Goal: Information Seeking & Learning: Learn about a topic

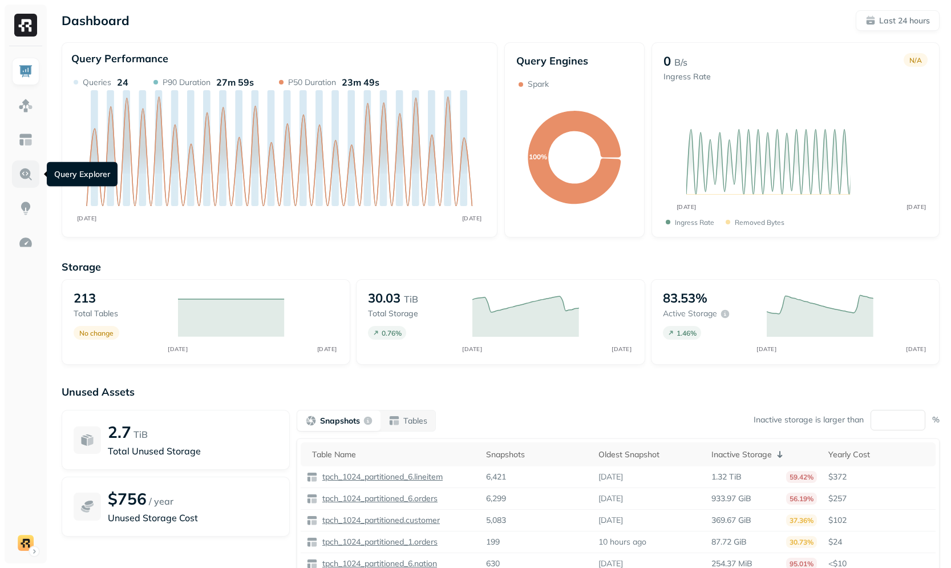
click at [34, 168] on link at bounding box center [25, 173] width 27 height 27
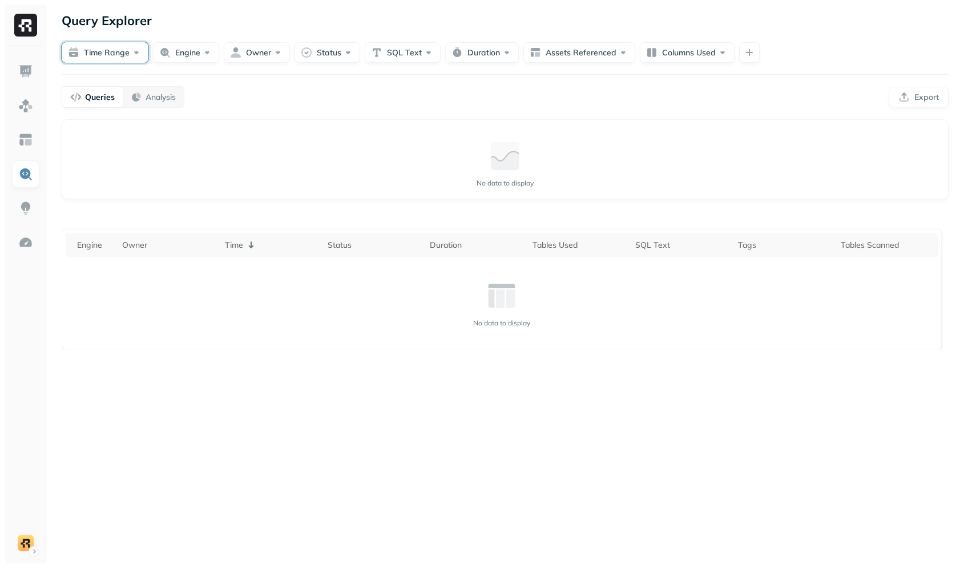
click at [105, 47] on button "Time Range" at bounding box center [105, 52] width 87 height 21
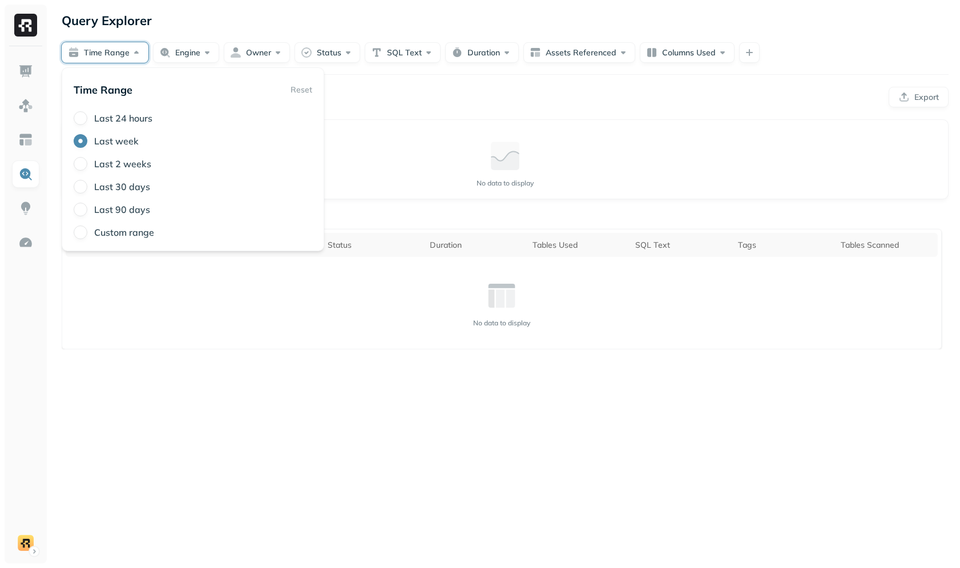
click at [109, 166] on label "Last 2 weeks" at bounding box center [122, 163] width 57 height 11
click at [87, 166] on button "Last 2 weeks" at bounding box center [81, 164] width 14 height 14
click at [403, 130] on div "No data to display" at bounding box center [504, 163] width 867 height 68
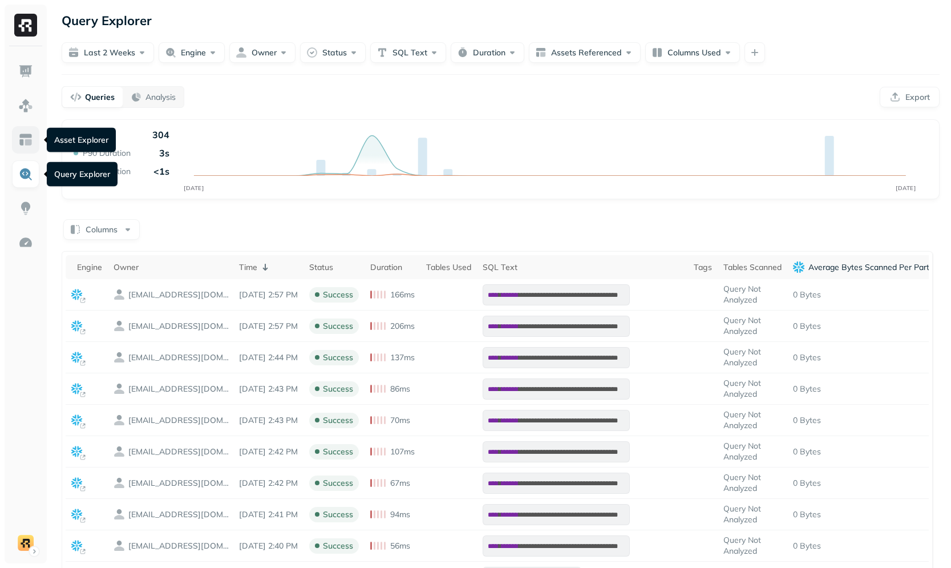
click at [29, 146] on img at bounding box center [25, 139] width 15 height 15
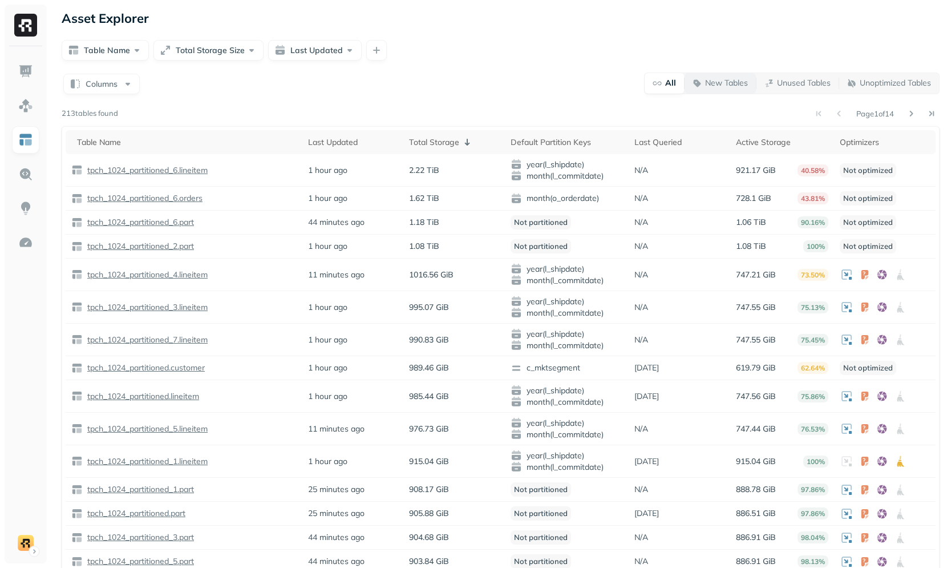
click at [713, 84] on p "New Tables" at bounding box center [726, 83] width 43 height 11
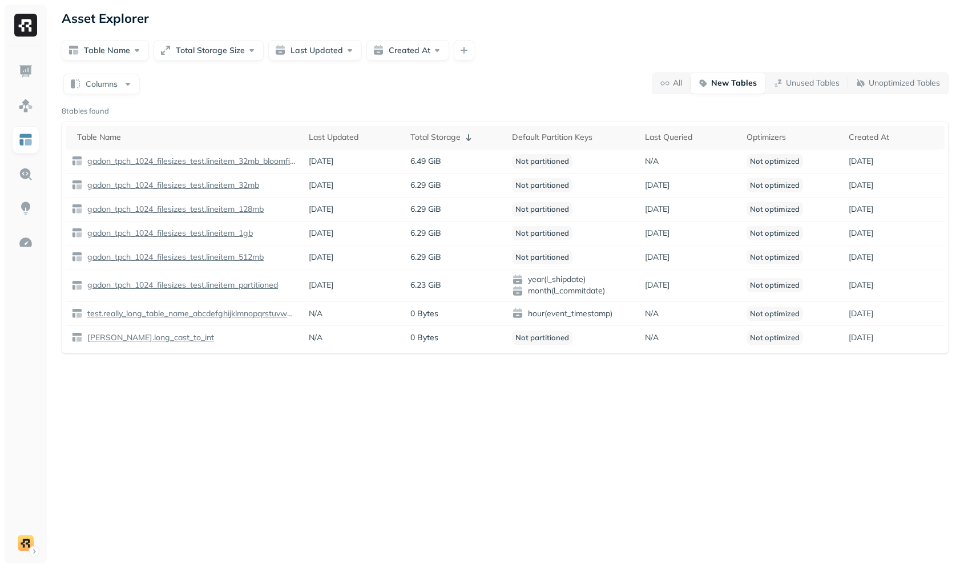
click at [682, 34] on div "Asset Explorer Table Name Total Storage Size Last Updated Created At Columns Al…" at bounding box center [505, 284] width 910 height 568
click at [776, 82] on span "Unused Tables" at bounding box center [806, 83] width 66 height 11
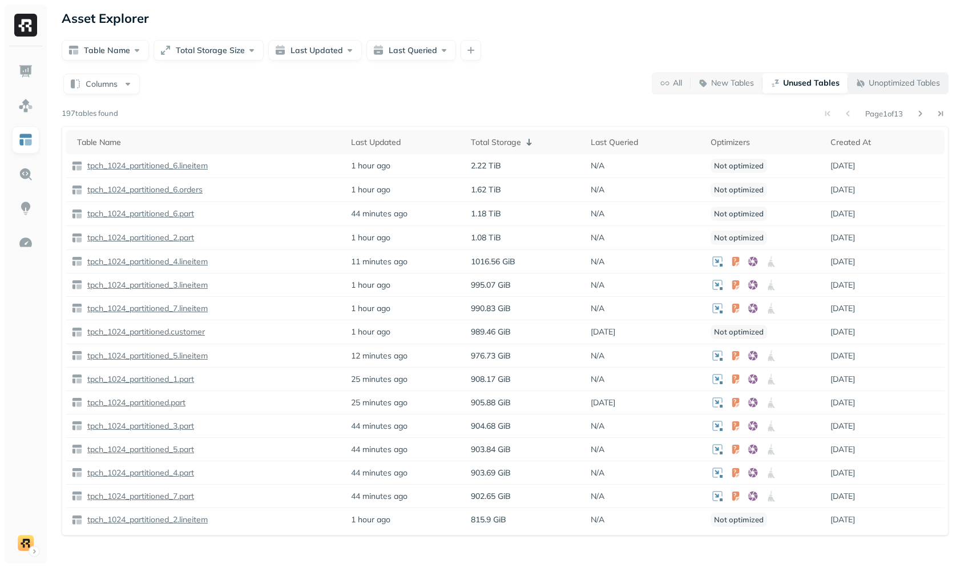
click at [877, 83] on p "Unoptimized Tables" at bounding box center [903, 83] width 71 height 11
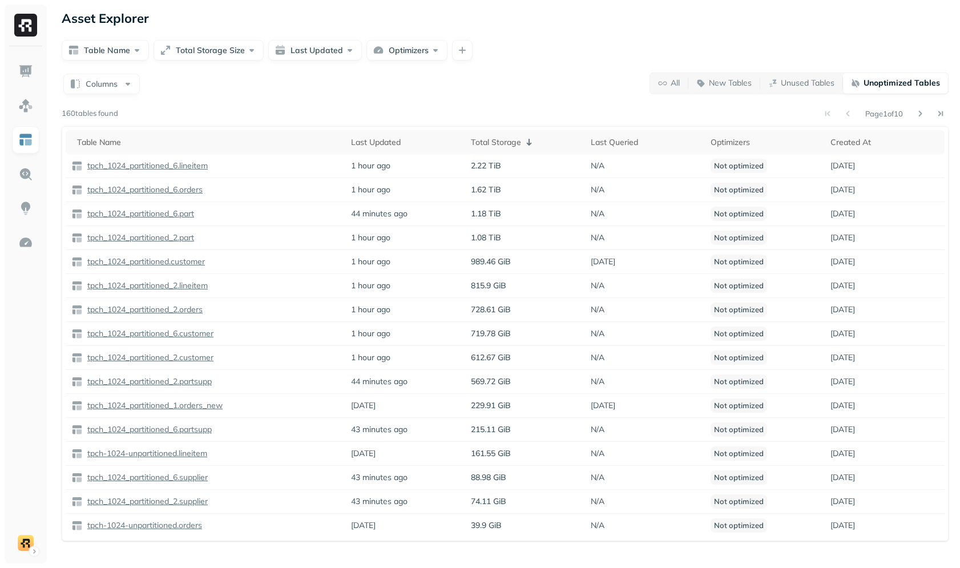
click at [607, 53] on div "Table Name Total Storage Size Last Updated Optimizers" at bounding box center [505, 50] width 887 height 21
click at [239, 55] on button "Total Storage Size" at bounding box center [208, 50] width 110 height 21
click at [513, 35] on div "Asset Explorer Table Name Total Storage Size Last Updated Optimizers Columns Al…" at bounding box center [505, 284] width 910 height 568
click at [672, 88] on button "All" at bounding box center [669, 83] width 38 height 21
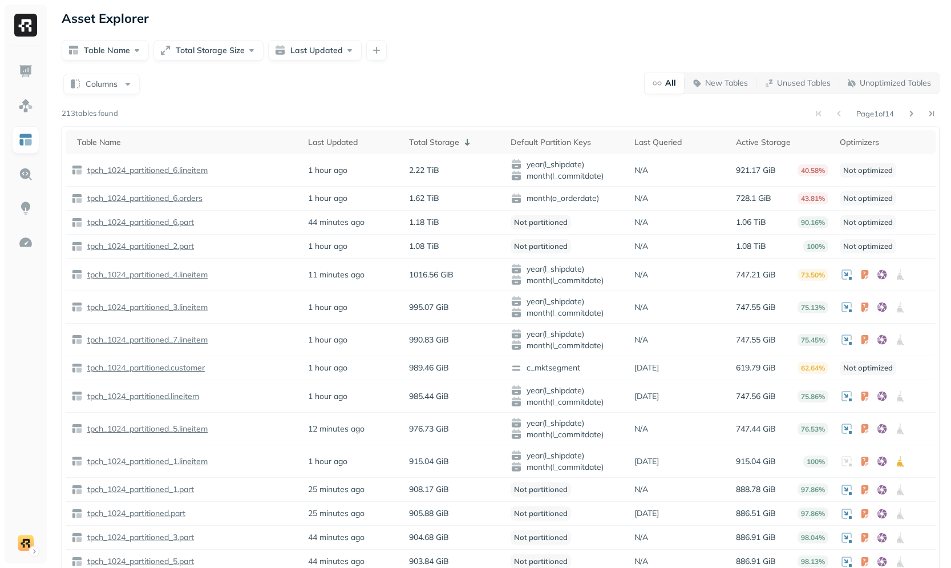
click at [298, 93] on div "Columns All New Tables Unused Tables Unoptimized Tables" at bounding box center [501, 83] width 878 height 22
click at [92, 87] on button "Columns" at bounding box center [101, 84] width 76 height 21
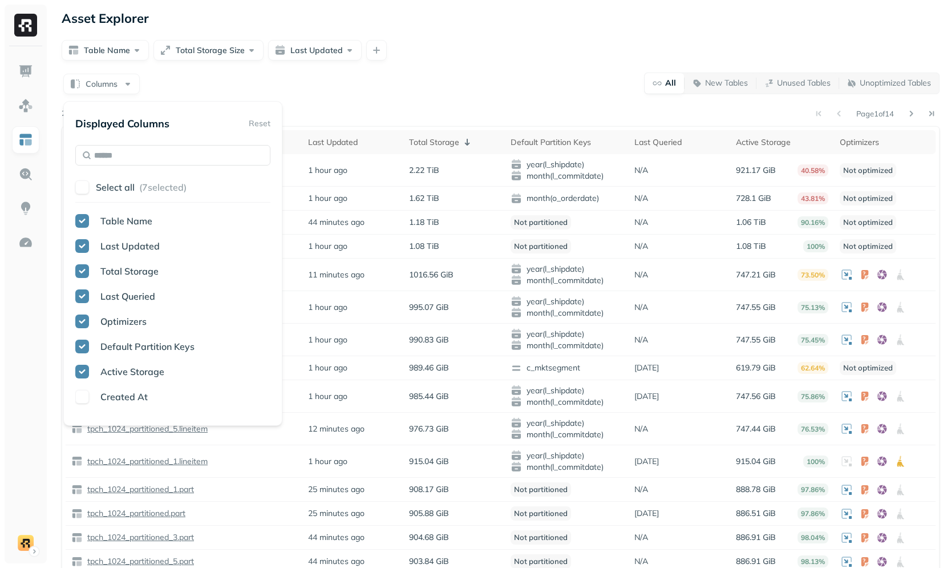
click at [207, 88] on div "Columns All New Tables Unused Tables Unoptimized Tables" at bounding box center [501, 83] width 878 height 22
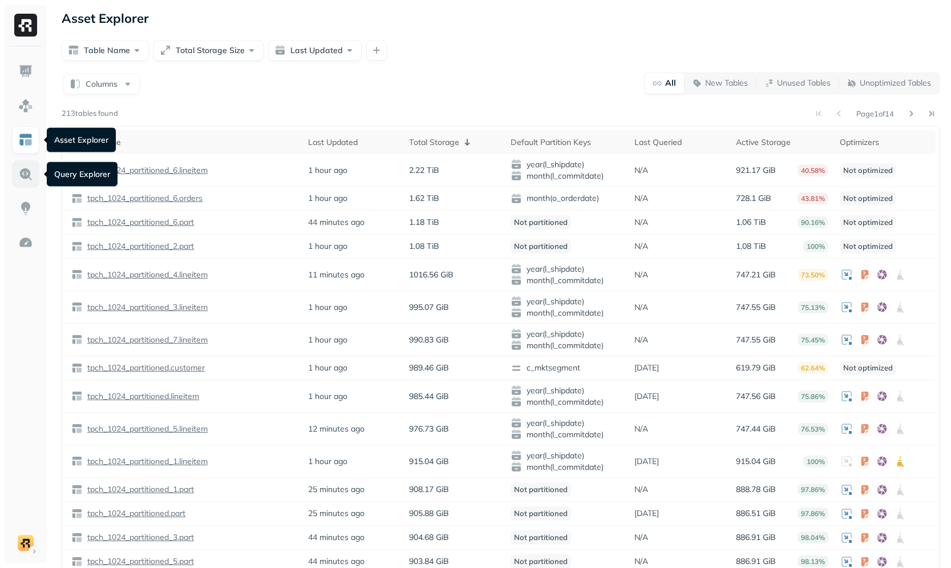
click at [26, 172] on img at bounding box center [25, 174] width 15 height 15
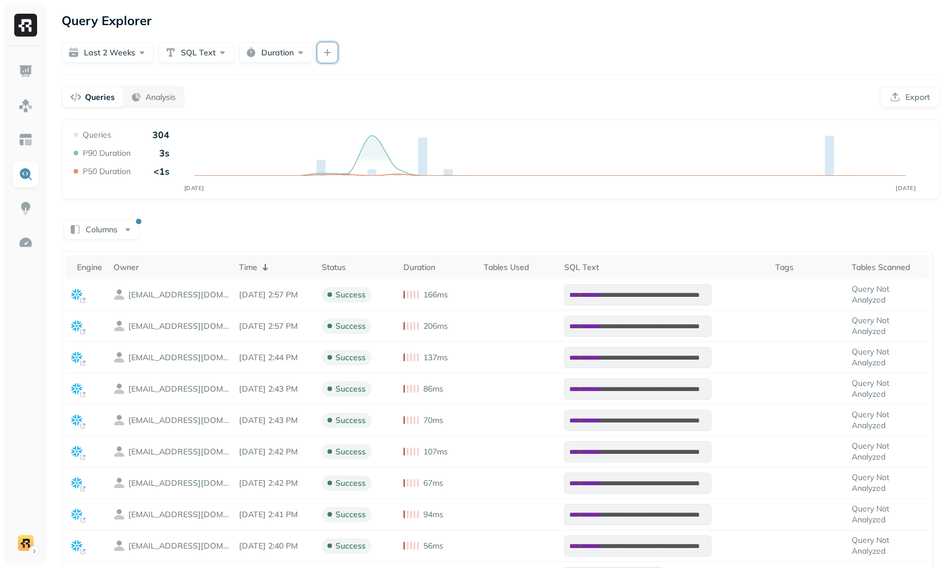
click at [325, 50] on button "button" at bounding box center [327, 52] width 21 height 21
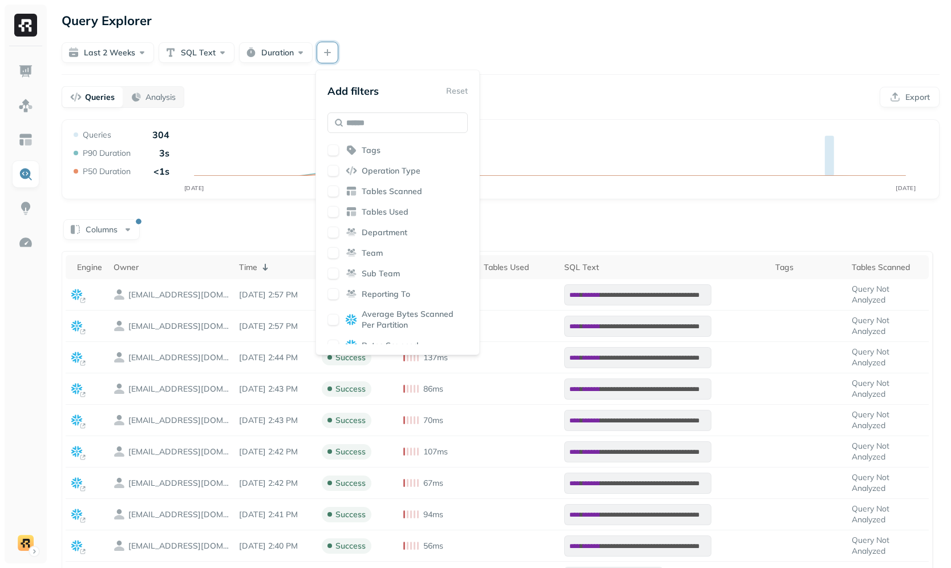
click at [181, 74] on div at bounding box center [501, 74] width 878 height 1
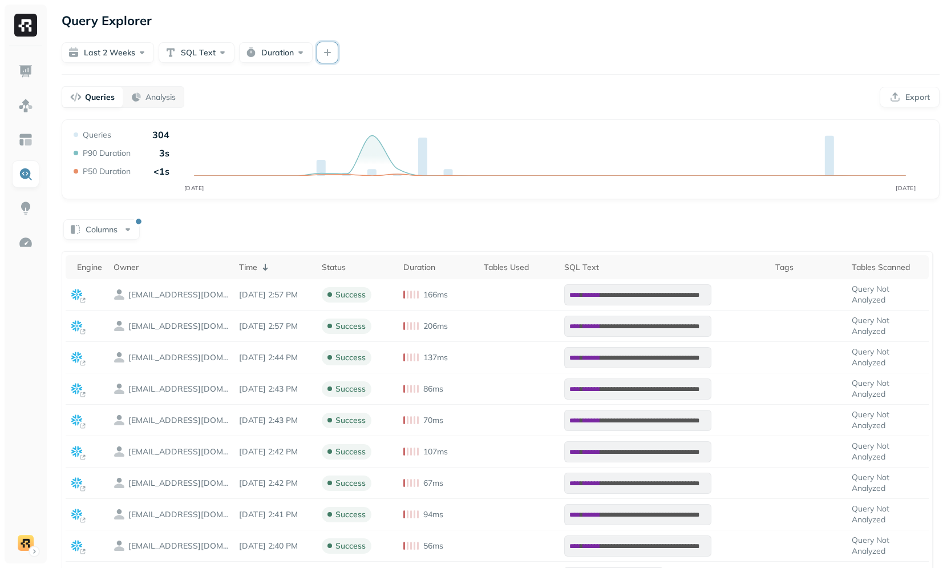
click at [317, 57] on button "button" at bounding box center [327, 52] width 21 height 21
type input "***"
click at [425, 45] on div "Last 2 weeks SQL Text Duration" at bounding box center [501, 52] width 878 height 21
click at [115, 57] on button "Last 2 weeks" at bounding box center [108, 52] width 92 height 21
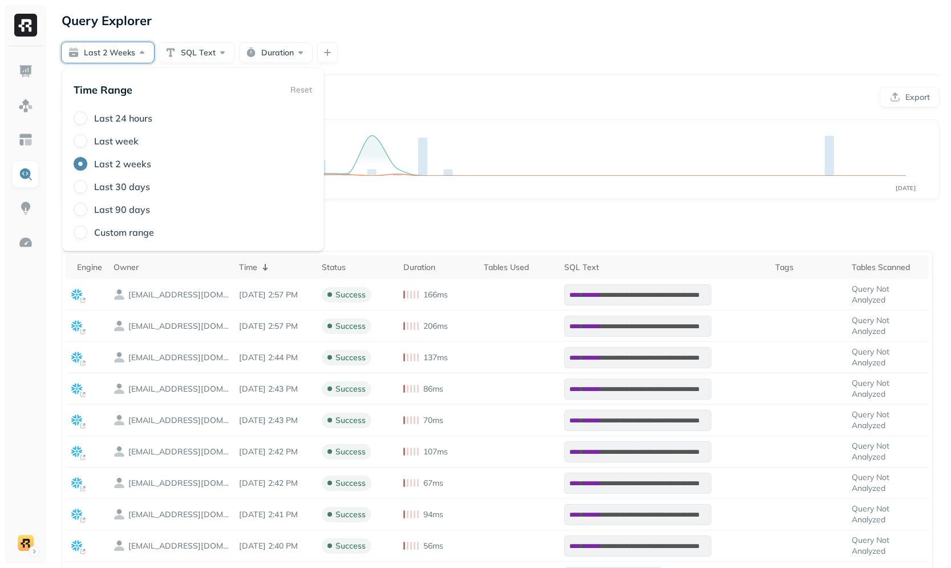
click at [418, 60] on div "Last 2 weeks SQL Text Duration" at bounding box center [501, 52] width 878 height 21
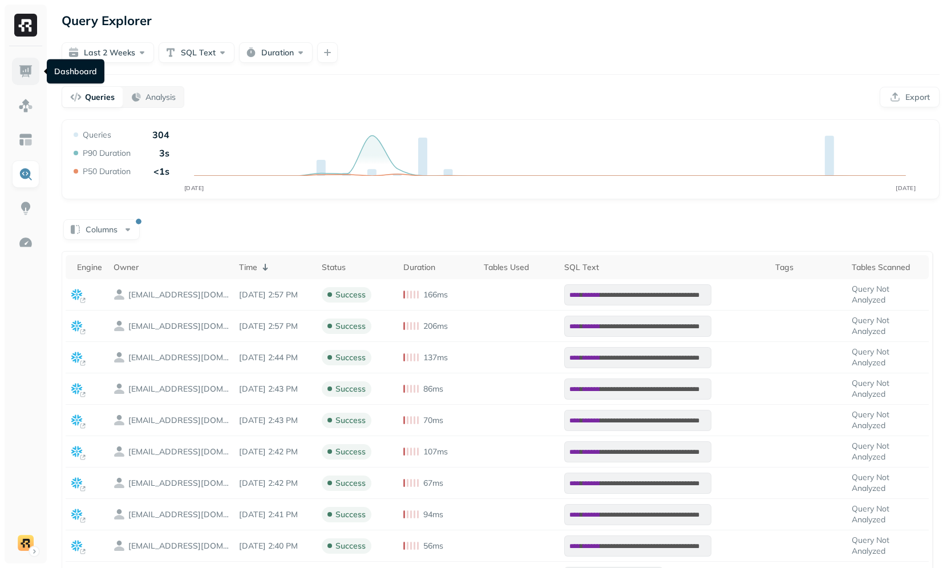
click at [34, 67] on link at bounding box center [25, 71] width 27 height 27
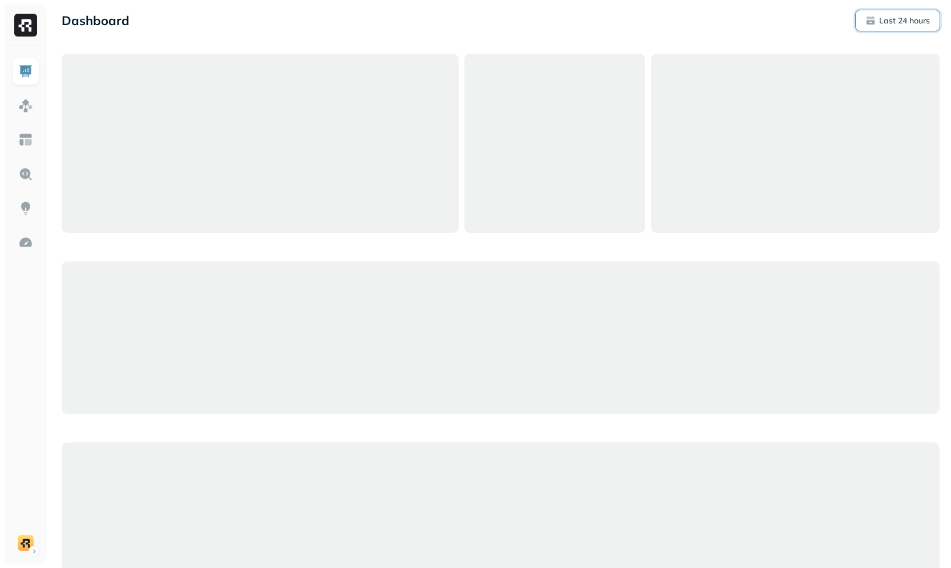
click at [926, 28] on button "Last 24 hours" at bounding box center [898, 20] width 84 height 21
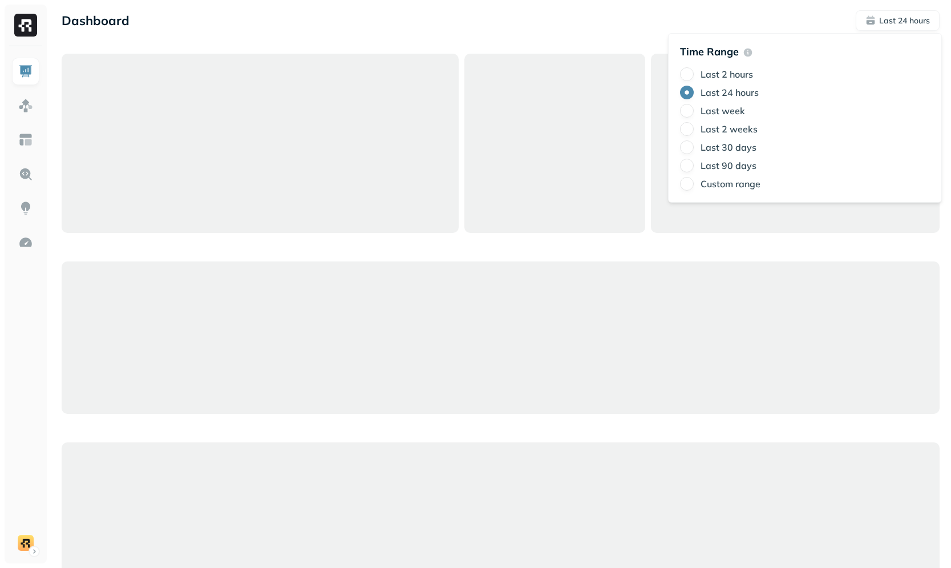
click at [752, 133] on label "Last 2 weeks" at bounding box center [729, 128] width 57 height 11
click at [694, 133] on button "Last 2 weeks" at bounding box center [687, 129] width 14 height 14
click at [558, 30] on div "Dashboard Last 2 weeks" at bounding box center [501, 20] width 878 height 21
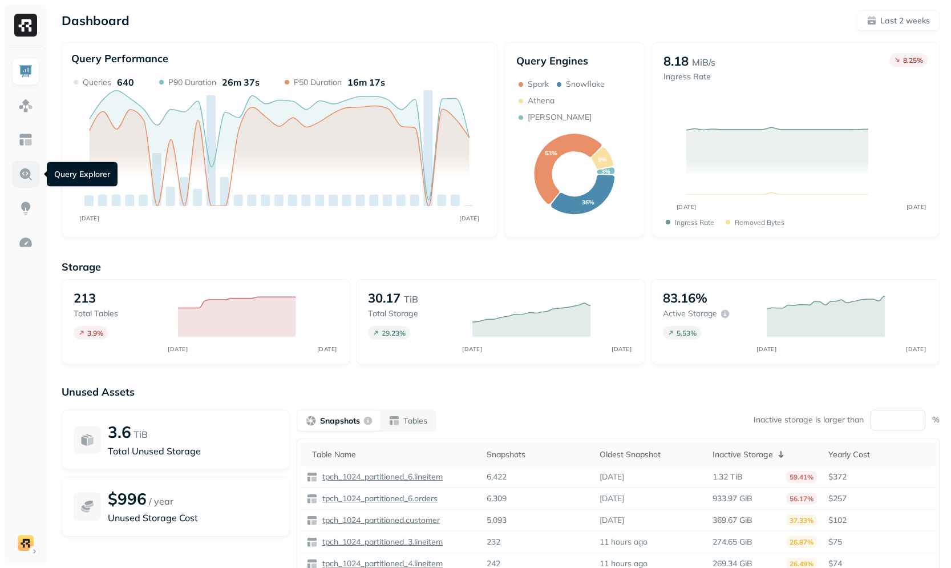
click at [24, 171] on img at bounding box center [25, 174] width 15 height 15
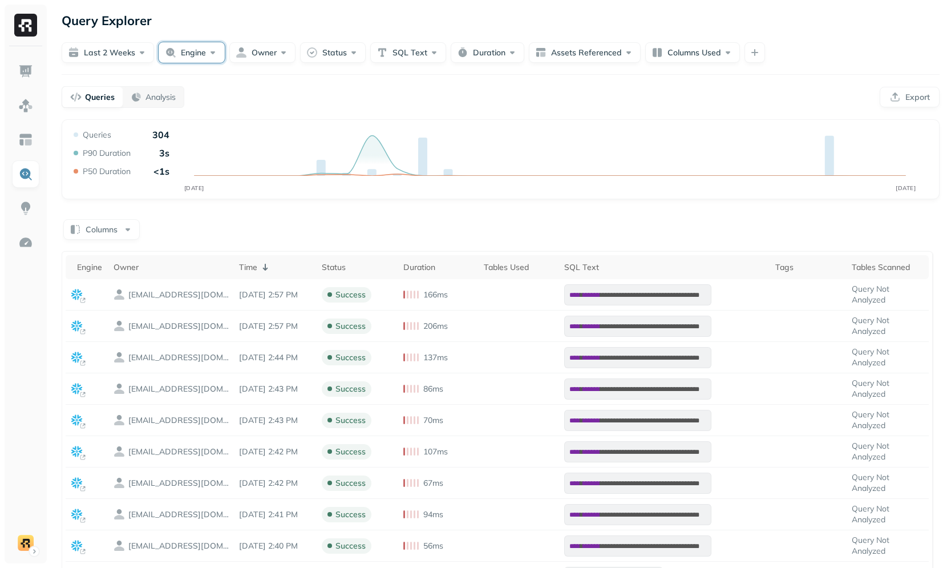
click at [164, 55] on button "Engine" at bounding box center [192, 52] width 66 height 21
click at [163, 161] on span "[PERSON_NAME]" at bounding box center [192, 161] width 74 height 11
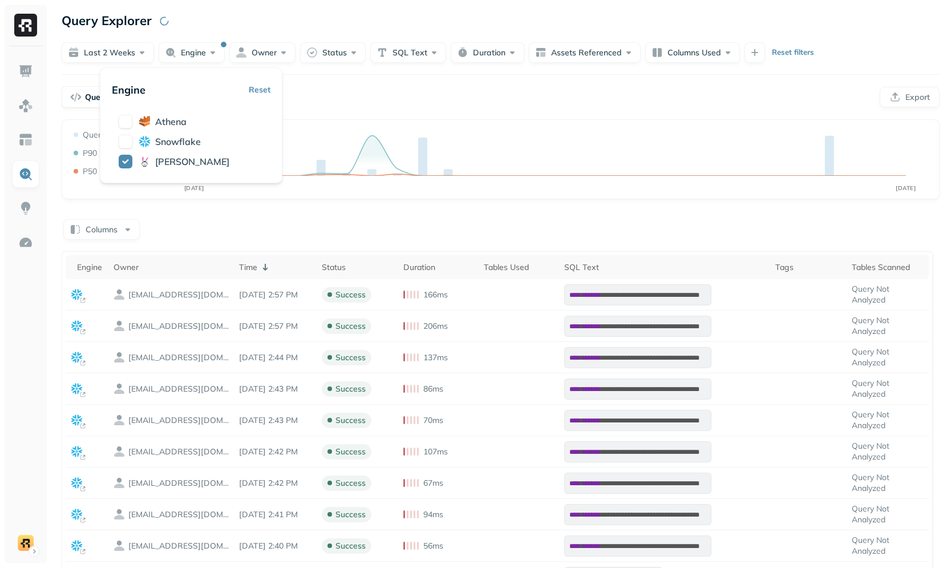
click at [377, 115] on div "**********" at bounding box center [500, 411] width 901 height 822
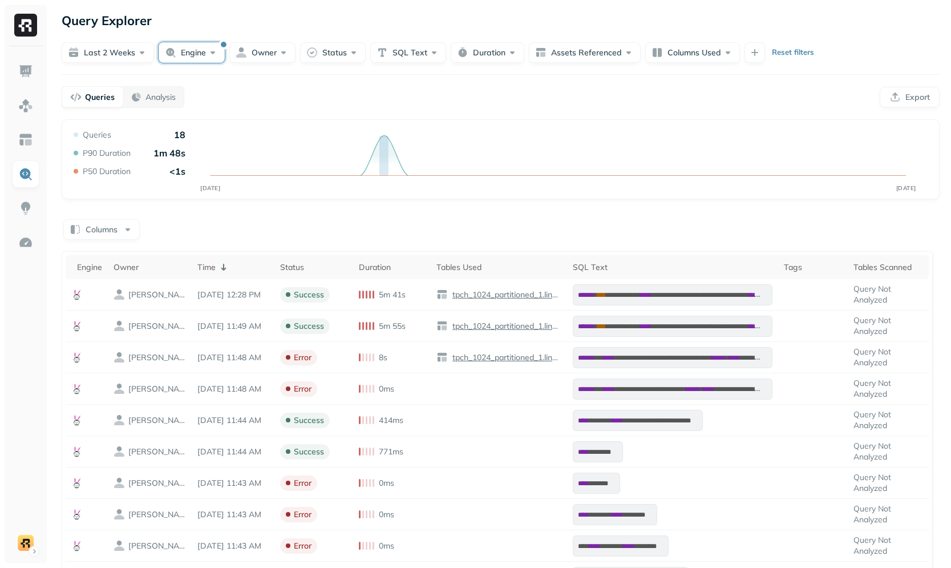
click at [198, 60] on button "Engine" at bounding box center [192, 52] width 66 height 21
click at [165, 140] on span "athena" at bounding box center [170, 141] width 31 height 11
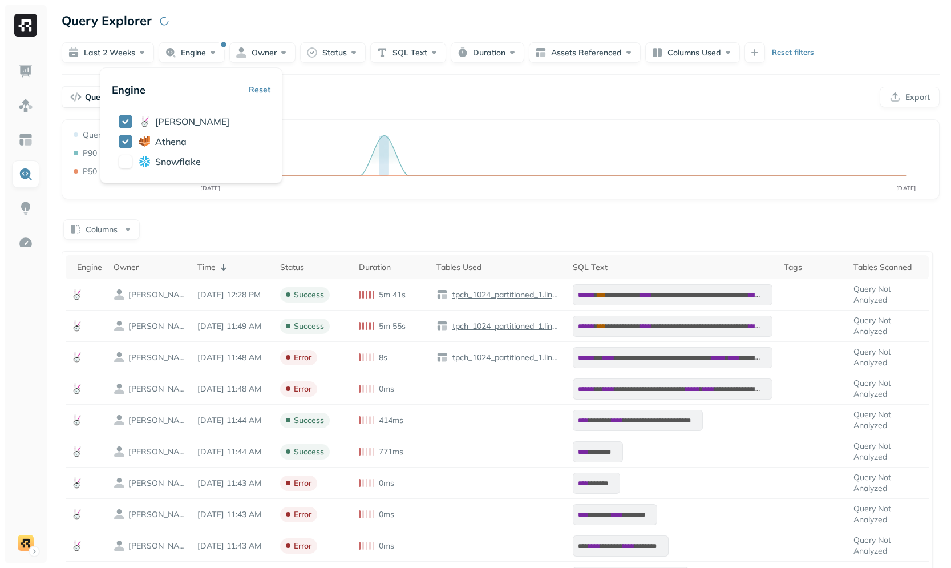
click at [408, 99] on div "Queries Analysis Export" at bounding box center [501, 97] width 878 height 22
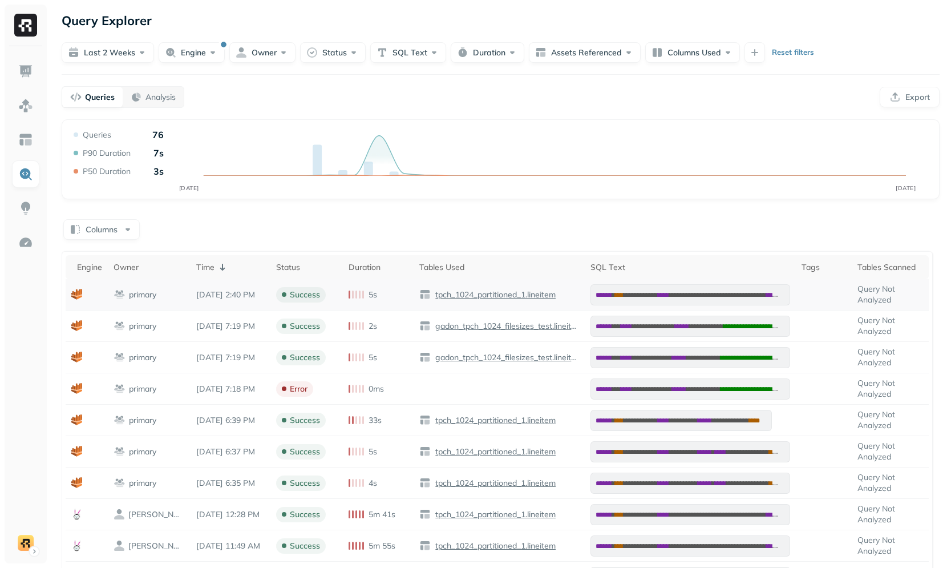
scroll to position [195, 0]
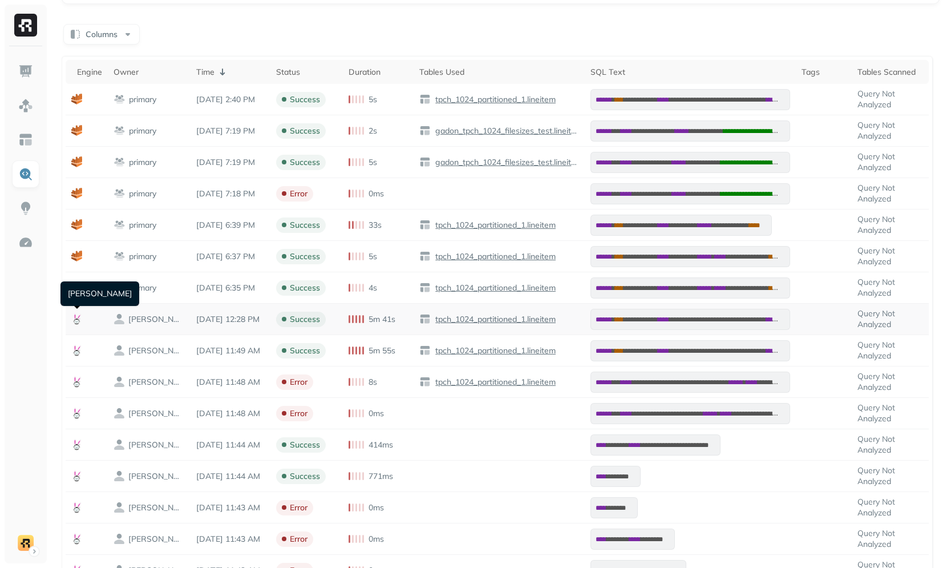
click at [74, 313] on icon at bounding box center [76, 318] width 11 height 11
click at [49, 334] on div at bounding box center [25, 284] width 51 height 568
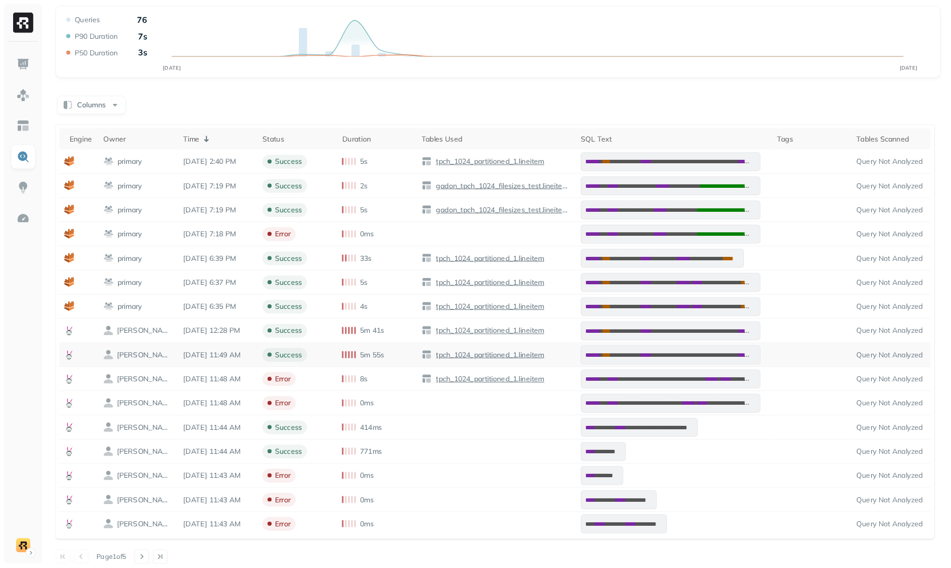
scroll to position [114, 0]
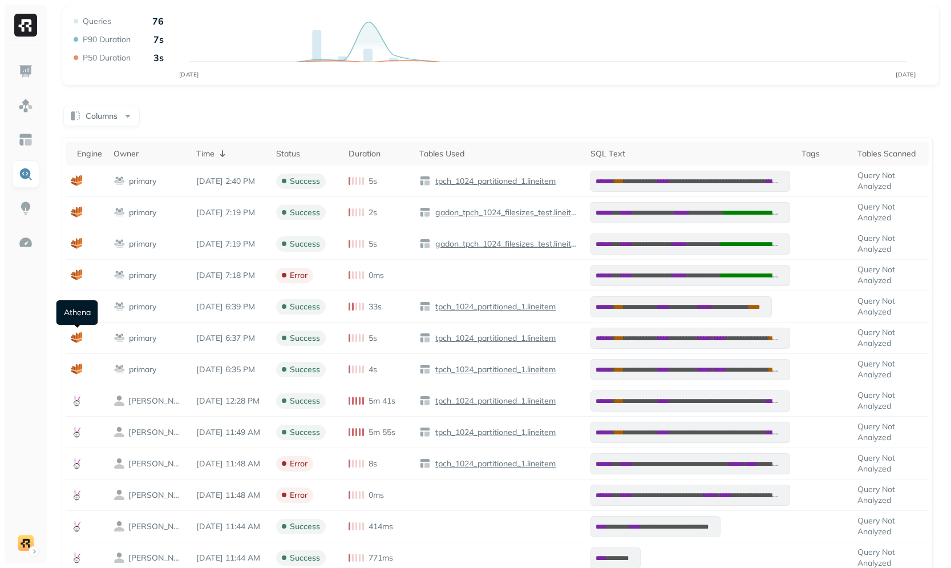
click at [33, 362] on ul at bounding box center [25, 307] width 29 height 499
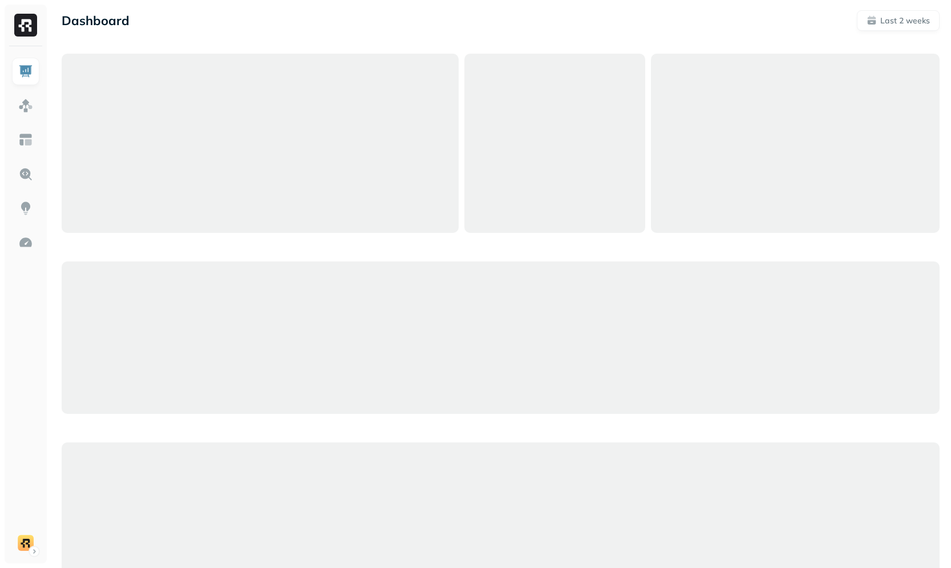
click at [40, 178] on div at bounding box center [26, 304] width 42 height 517
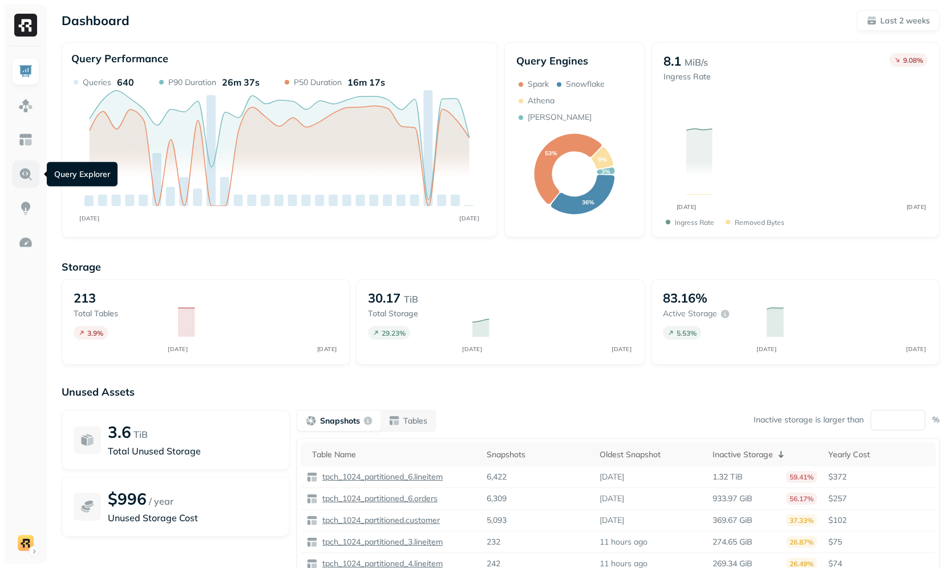
click at [26, 177] on img at bounding box center [25, 174] width 15 height 15
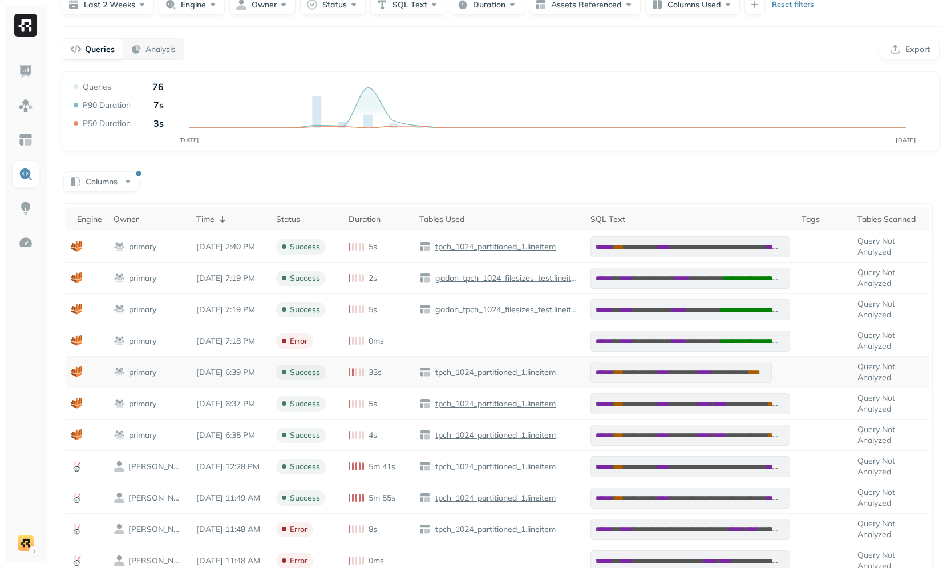
scroll to position [224, 0]
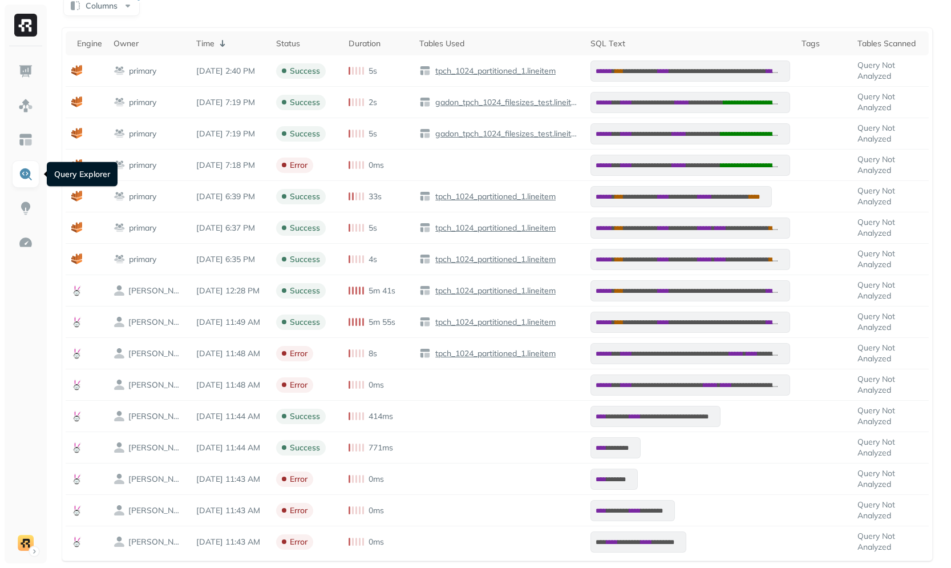
click at [30, 295] on ul at bounding box center [25, 307] width 29 height 499
click at [33, 294] on ul at bounding box center [25, 307] width 29 height 499
click at [38, 285] on ul at bounding box center [25, 307] width 29 height 499
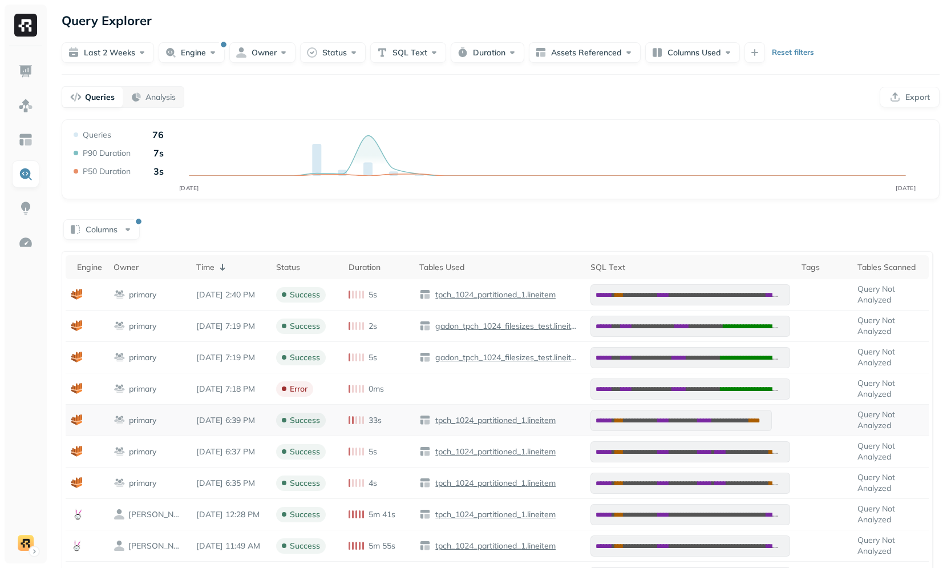
click at [568, 230] on div "Columns" at bounding box center [501, 228] width 878 height 22
click at [239, 273] on div "Time" at bounding box center [230, 267] width 68 height 14
click at [239, 270] on div "Time" at bounding box center [230, 267] width 68 height 11
click at [239, 270] on div "Time" at bounding box center [230, 267] width 68 height 14
drag, startPoint x: 414, startPoint y: 207, endPoint x: 240, endPoint y: 269, distance: 184.8
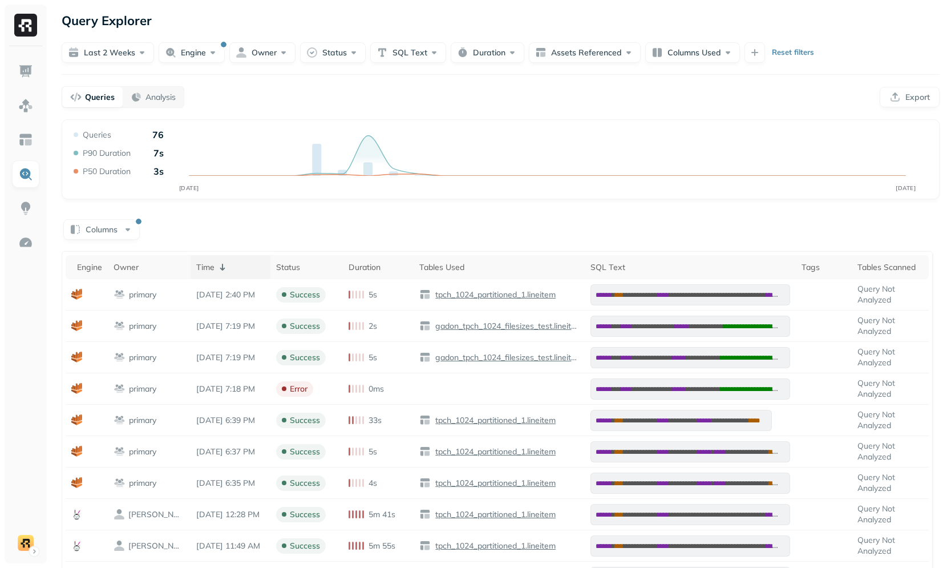
click at [240, 269] on div "Time" at bounding box center [230, 267] width 68 height 14
click at [281, 237] on div "Columns" at bounding box center [501, 228] width 878 height 22
click at [238, 224] on div "Columns" at bounding box center [501, 228] width 878 height 22
click at [126, 231] on button "Columns" at bounding box center [101, 229] width 76 height 21
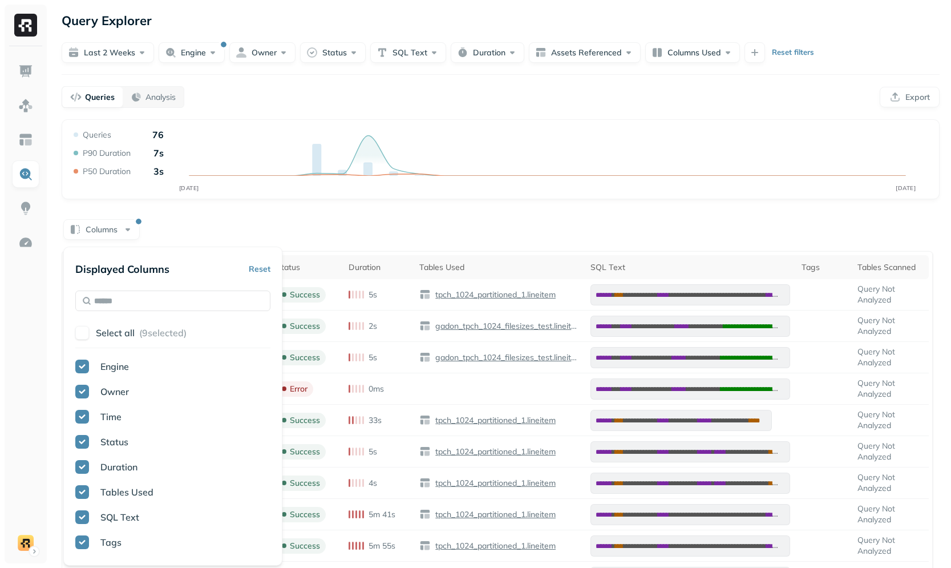
drag, startPoint x: 240, startPoint y: 269, endPoint x: 254, endPoint y: 213, distance: 58.3
click at [254, 213] on div "**********" at bounding box center [501, 465] width 878 height 693
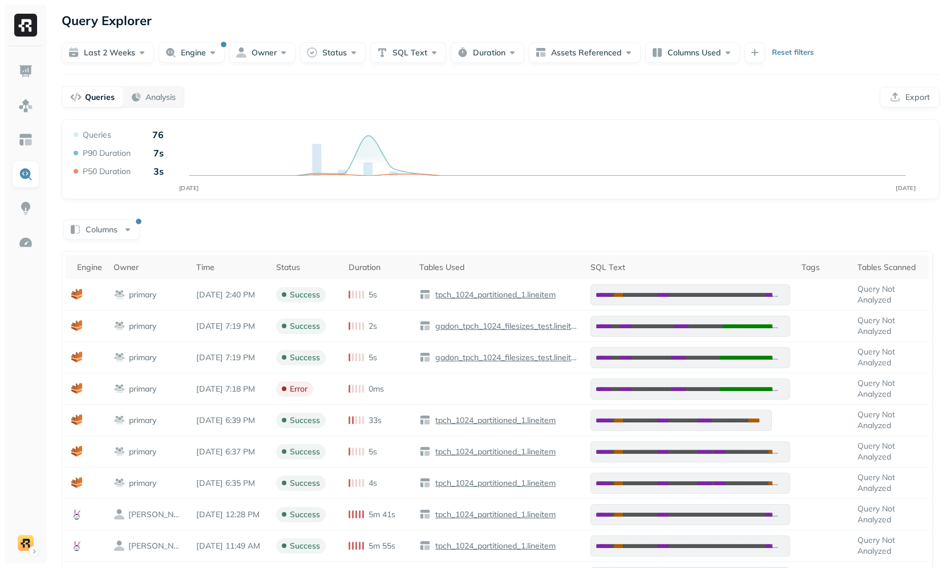
click at [258, 232] on div "Columns" at bounding box center [501, 228] width 878 height 22
click at [187, 209] on div "**********" at bounding box center [501, 465] width 878 height 693
click at [215, 308] on td "[DATE] 2:40 PM" at bounding box center [231, 294] width 80 height 31
click at [215, 284] on td "[DATE] 2:40 PM" at bounding box center [231, 294] width 80 height 31
click at [215, 260] on th "Time" at bounding box center [231, 267] width 80 height 24
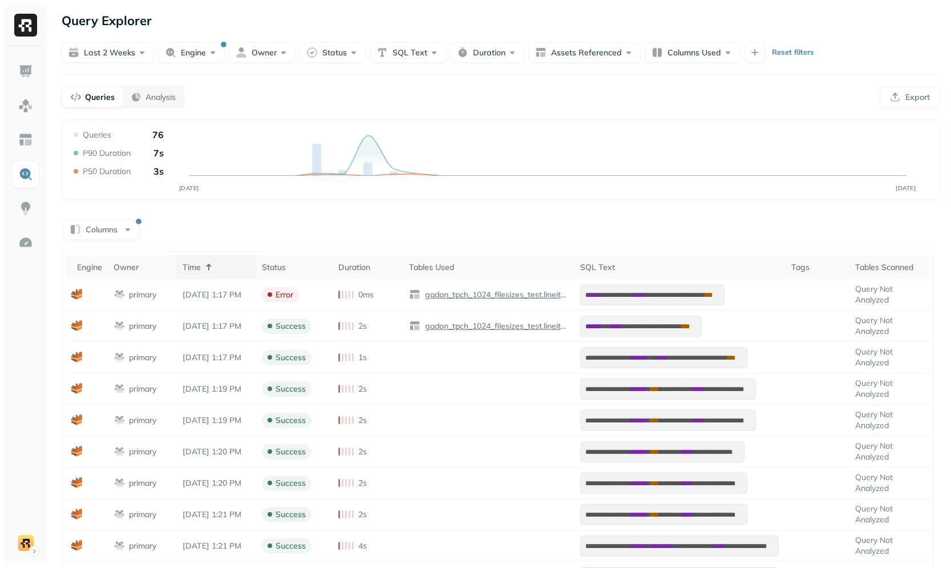
click at [217, 256] on th "Time" at bounding box center [217, 267] width 80 height 24
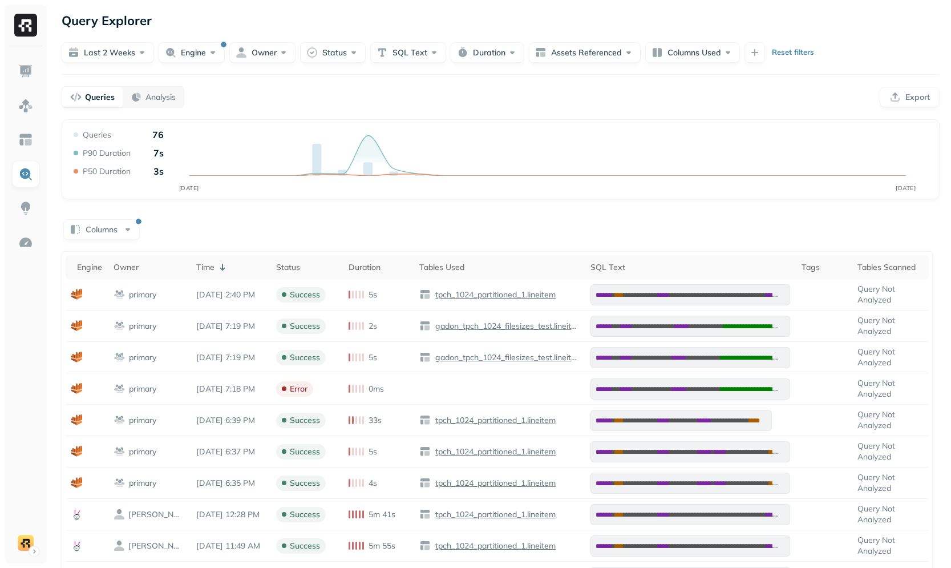
click at [210, 235] on div "Columns" at bounding box center [501, 228] width 878 height 22
click at [225, 288] on td "[DATE] 2:40 PM" at bounding box center [231, 294] width 80 height 31
click at [225, 277] on th "Time" at bounding box center [231, 267] width 80 height 24
click at [456, 221] on div "Columns" at bounding box center [501, 228] width 878 height 22
